Goal: Navigation & Orientation: Find specific page/section

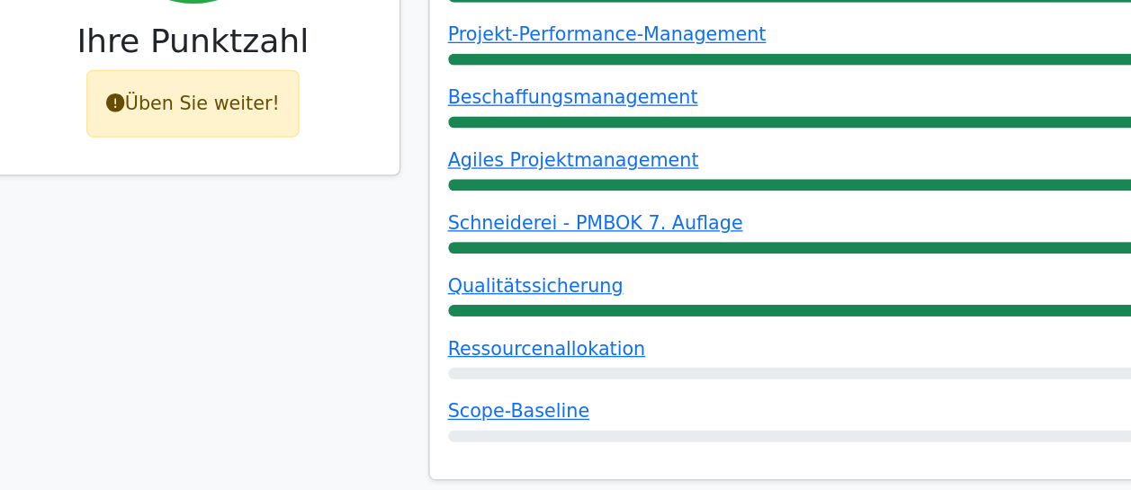
scroll to position [294, 0]
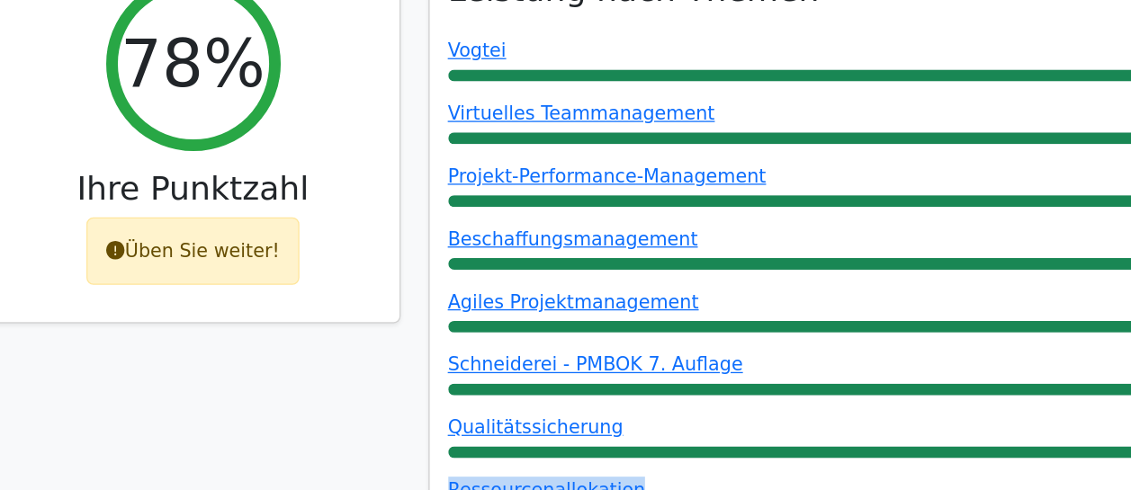
drag, startPoint x: 692, startPoint y: 378, endPoint x: 832, endPoint y: 353, distance: 142.6
click at [832, 353] on div "Leistung nach Themen Vogtei 100% Virtuelles Teammanagement 100% Projekt-Perform…" at bounding box center [737, 222] width 660 height 518
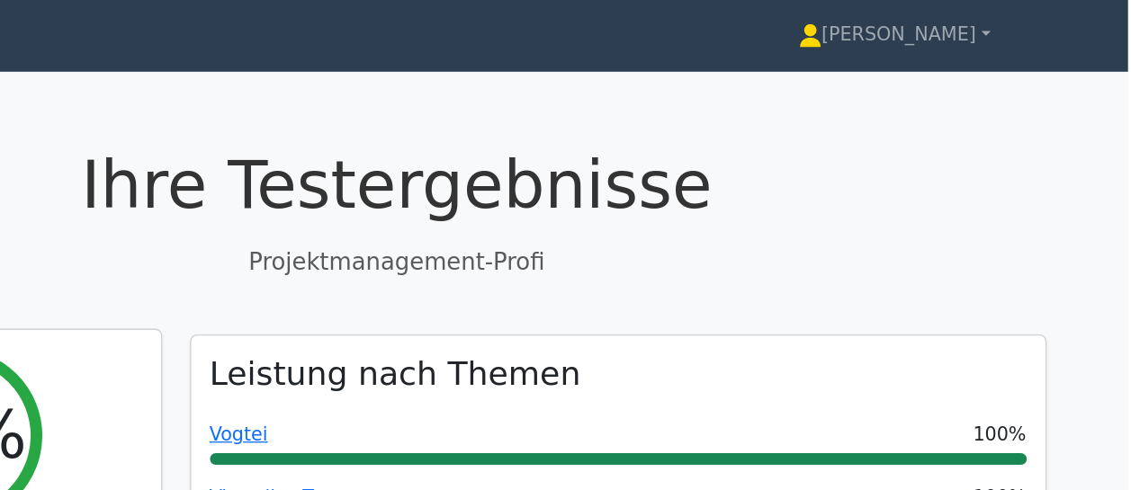
scroll to position [0, 0]
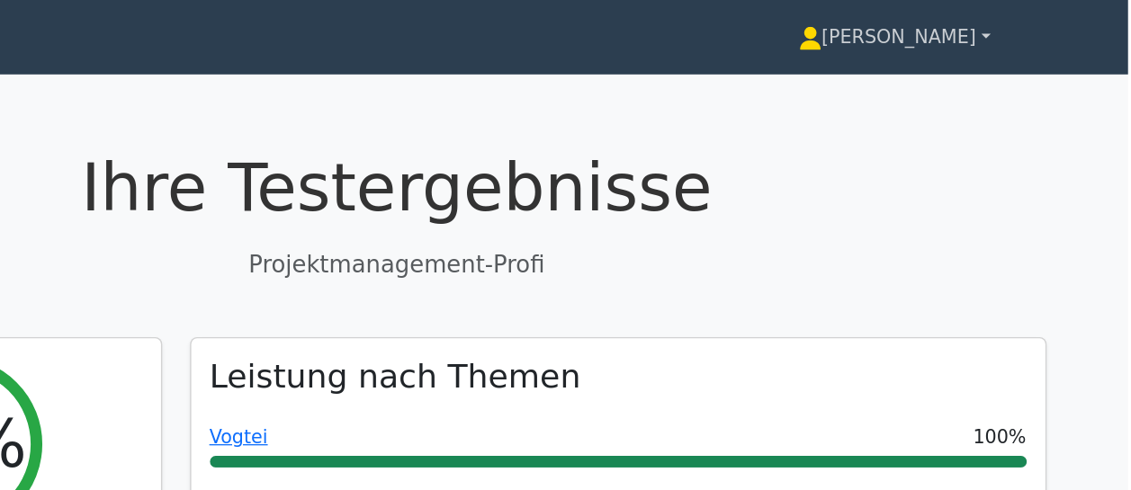
click at [981, 27] on font "[PERSON_NAME]" at bounding box center [954, 28] width 120 height 17
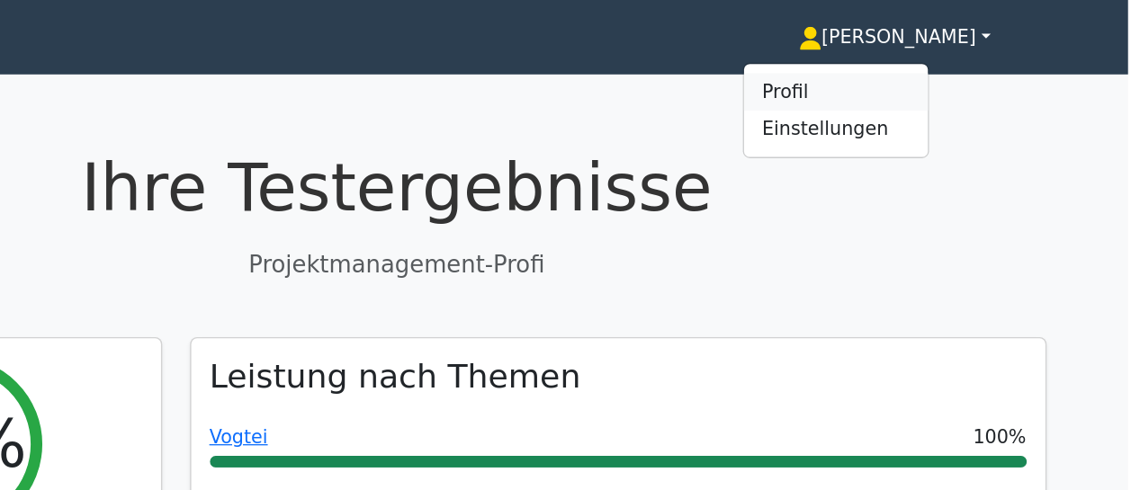
click at [951, 69] on link "Profil" at bounding box center [905, 71] width 142 height 29
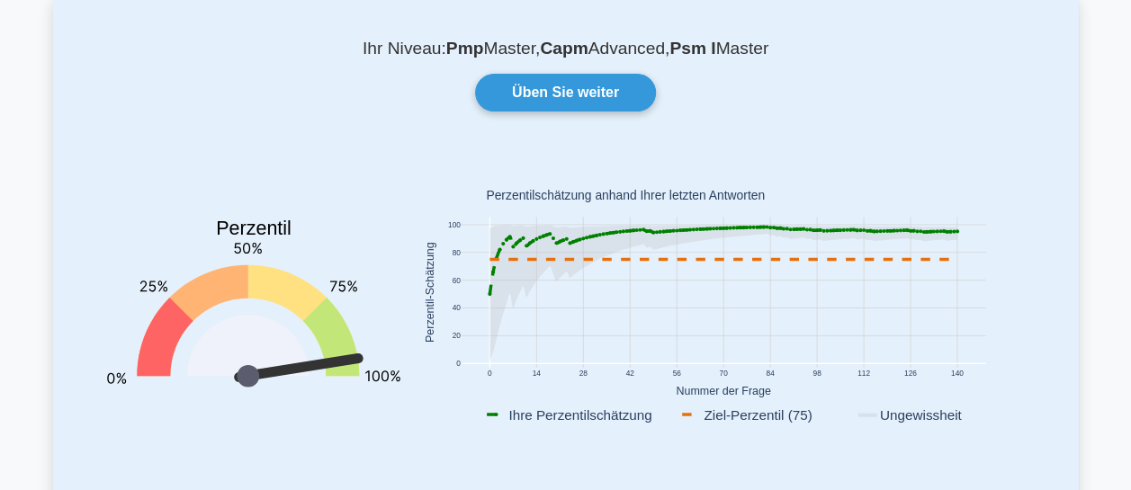
scroll to position [108, 0]
